Goal: Find specific page/section

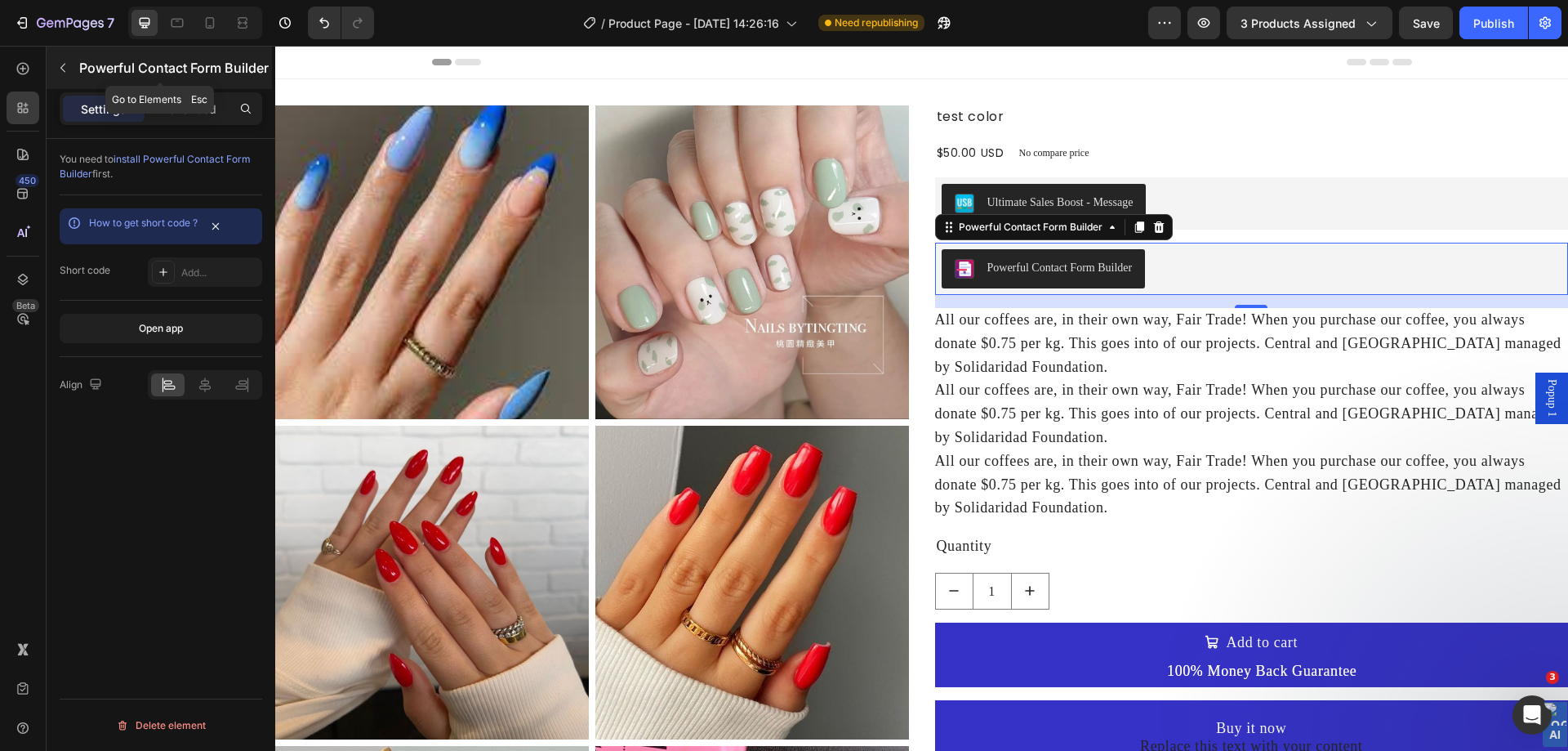
click at [71, 69] on button "button" at bounding box center [62, 68] width 26 height 26
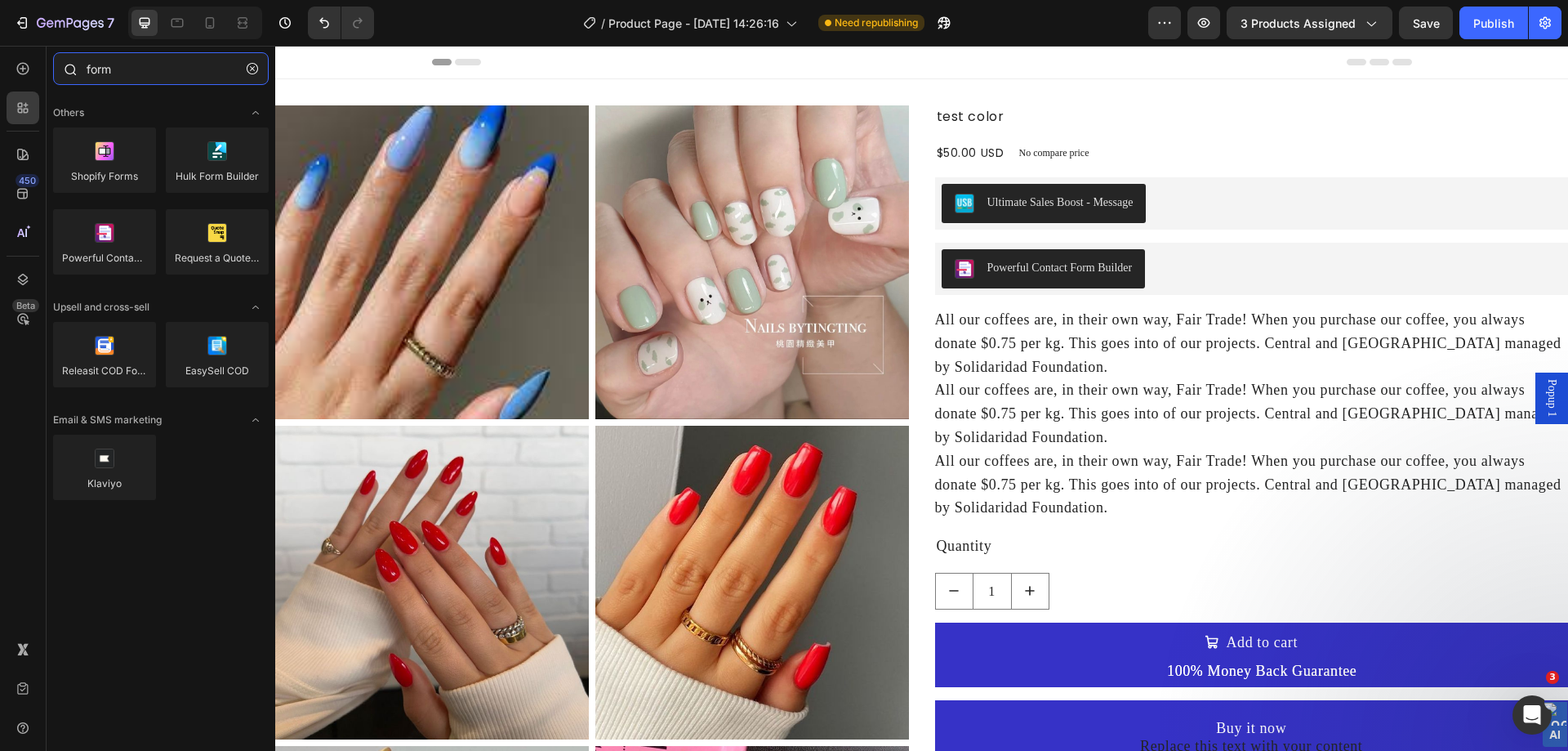
drag, startPoint x: 179, startPoint y: 67, endPoint x: 241, endPoint y: 67, distance: 62.0
click at [180, 67] on input "form" at bounding box center [161, 69] width 216 height 33
click at [256, 66] on icon "button" at bounding box center [252, 69] width 12 height 12
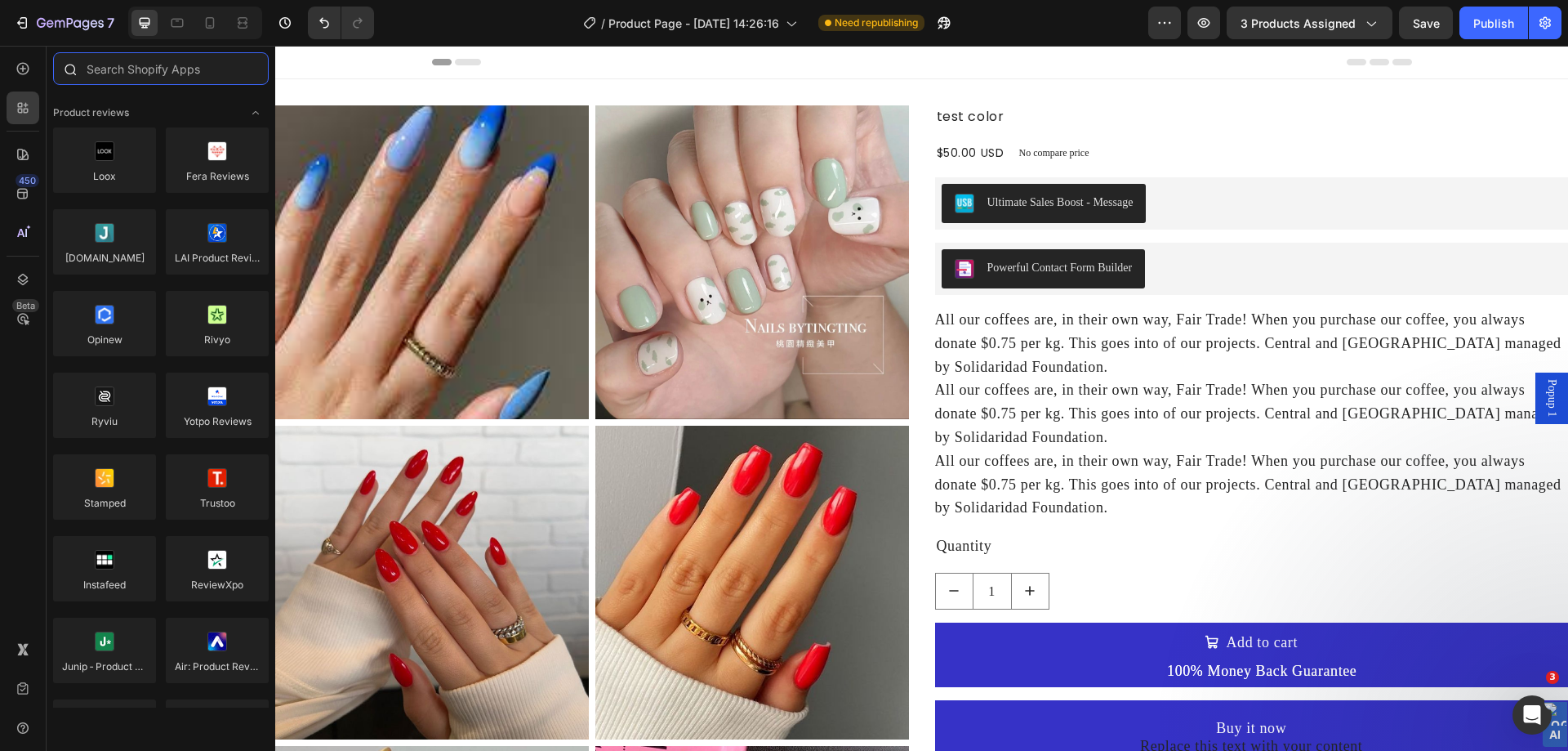
click at [160, 68] on input "text" at bounding box center [161, 69] width 216 height 33
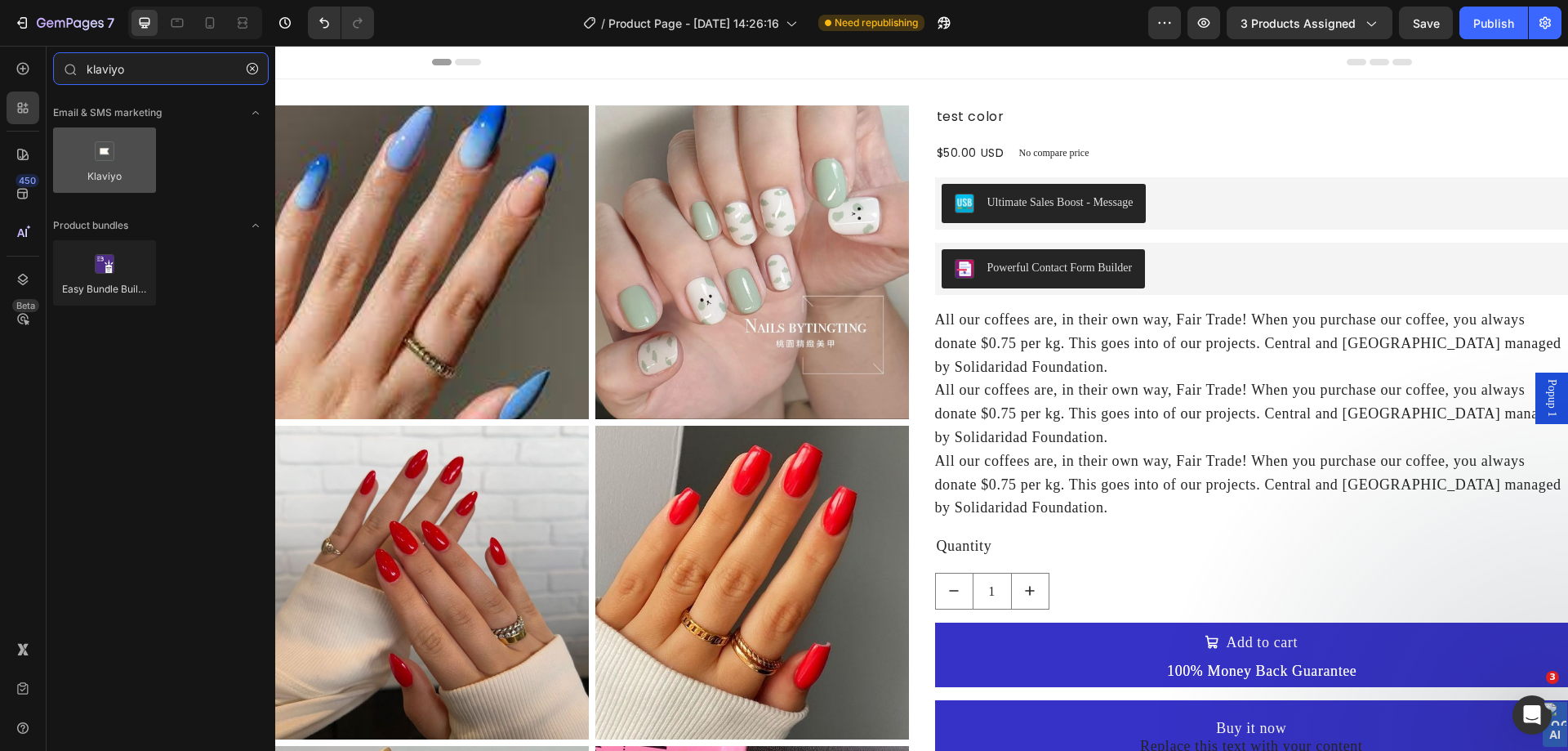
type input "klaviyo"
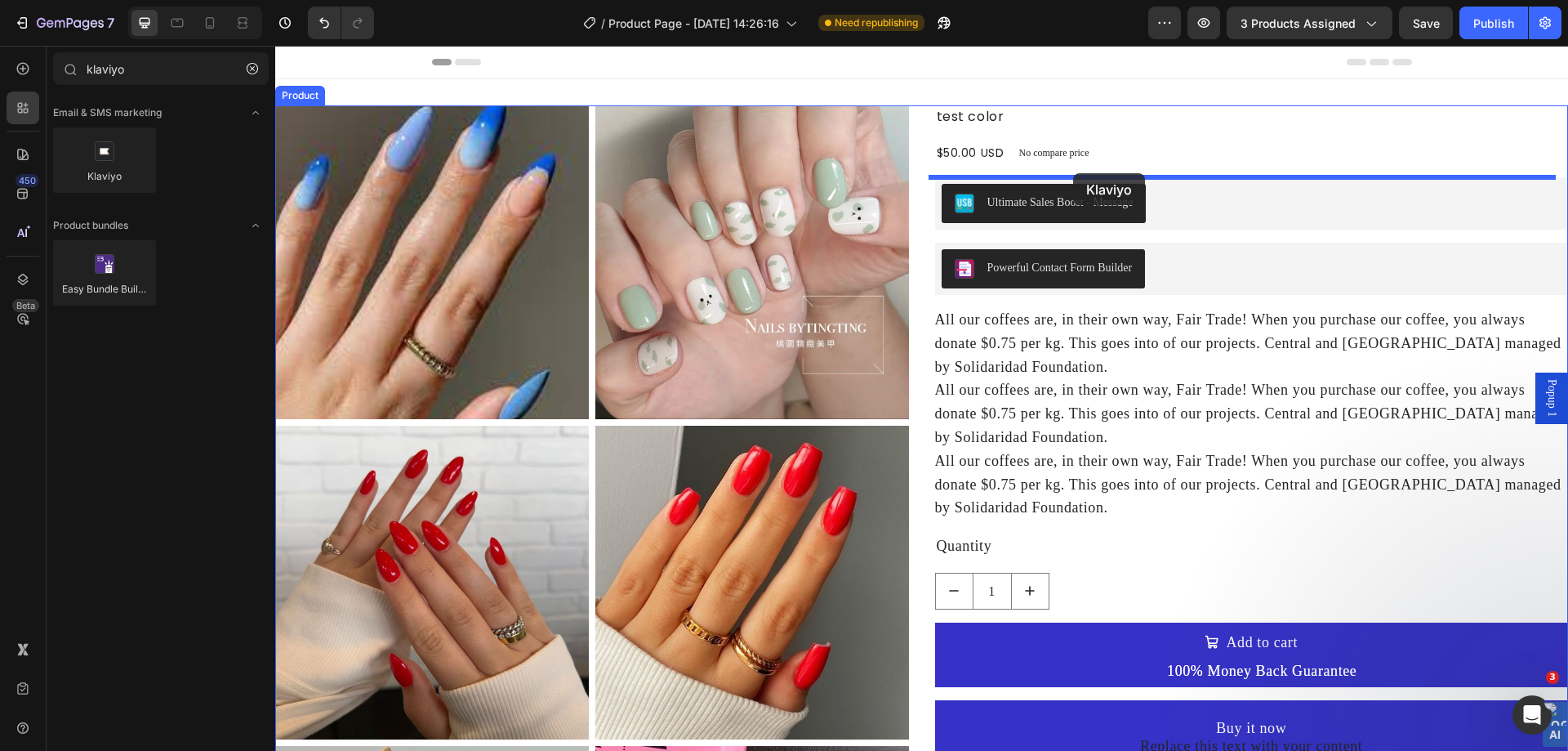
drag, startPoint x: 421, startPoint y: 228, endPoint x: 1073, endPoint y: 173, distance: 654.3
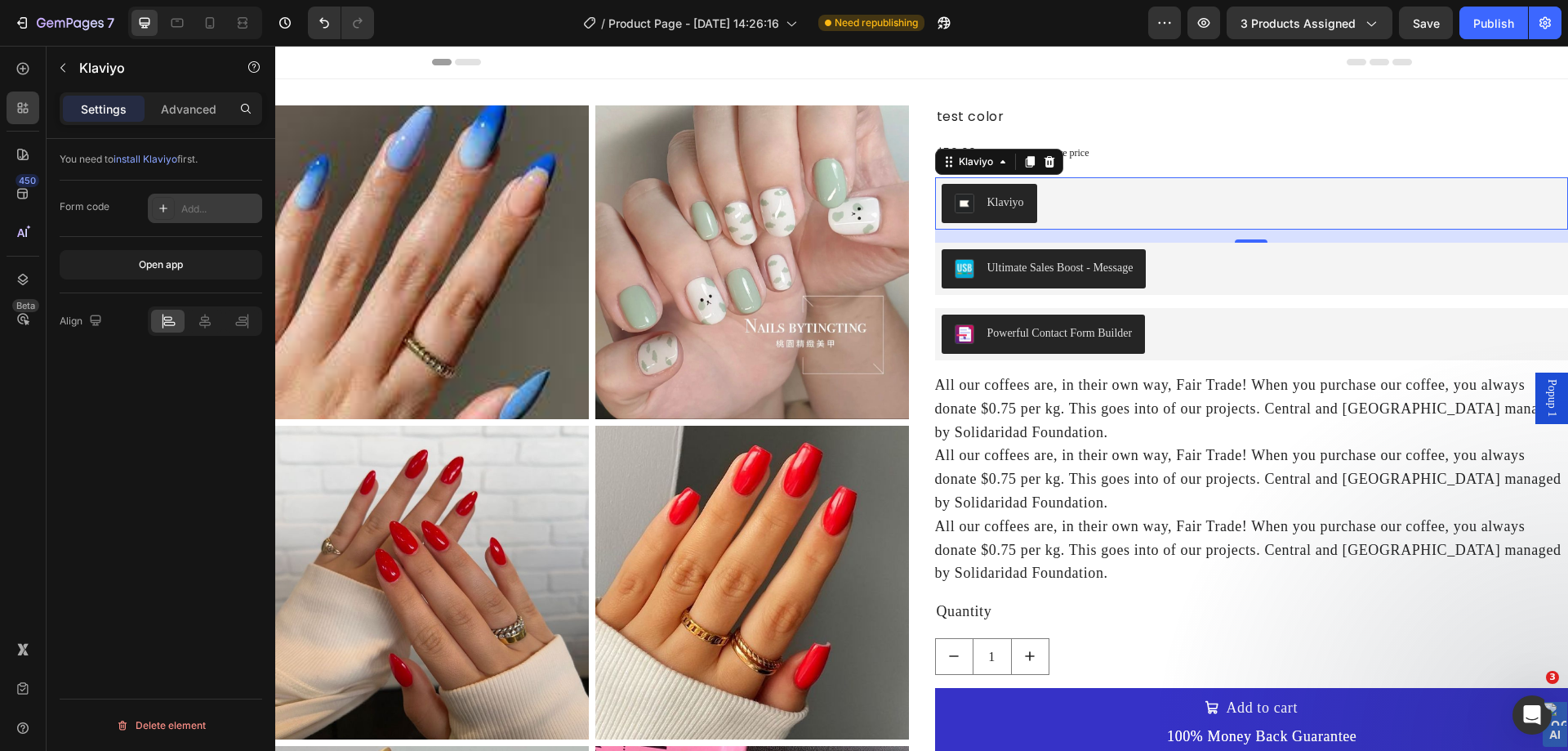
click at [179, 216] on div "Add..." at bounding box center [205, 208] width 114 height 29
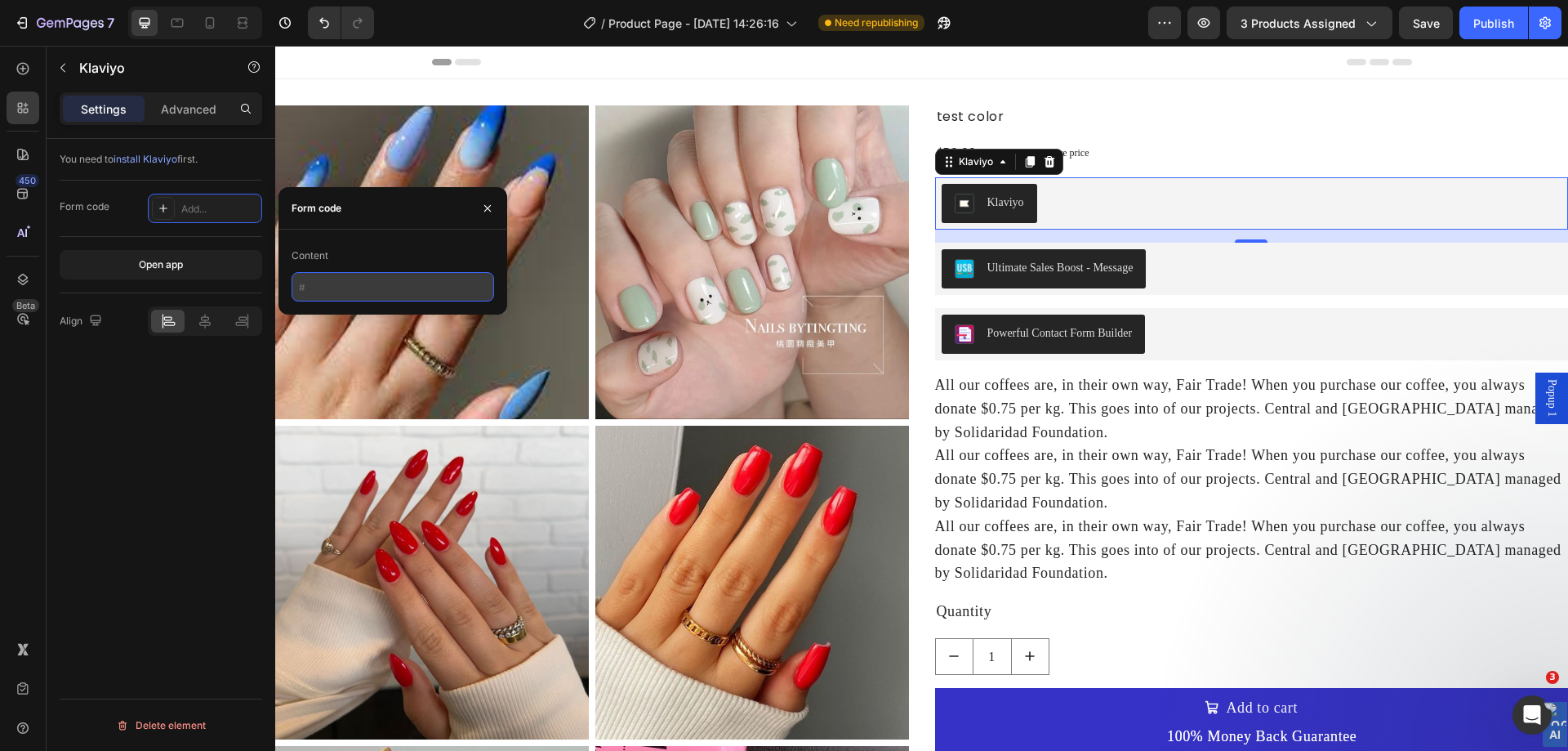
click at [365, 281] on input "text" at bounding box center [392, 286] width 202 height 29
click at [487, 205] on icon "button" at bounding box center [488, 209] width 14 height 14
